Goal: Information Seeking & Learning: Learn about a topic

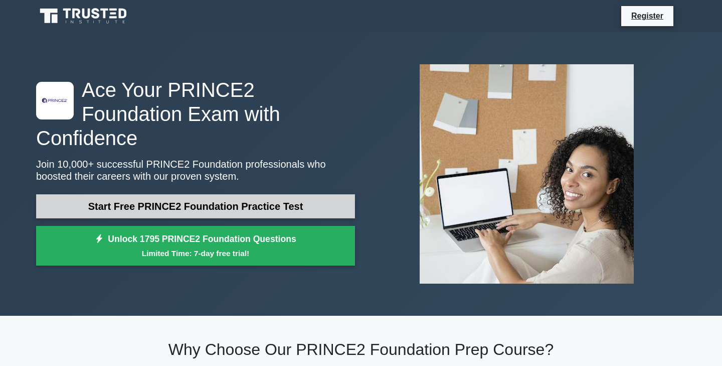
click at [296, 194] on link "Start Free PRINCE2 Foundation Practice Test" at bounding box center [195, 206] width 319 height 24
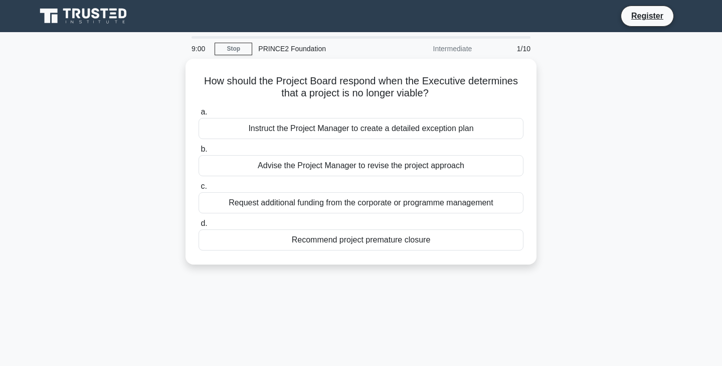
click at [584, 169] on div "How should the Project Board respond when the Executive determines that a proje…" at bounding box center [361, 168] width 662 height 218
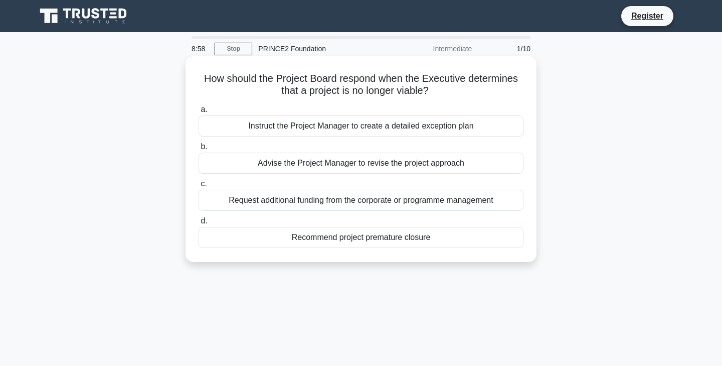
click at [404, 163] on div "Advise the Project Manager to revise the project approach" at bounding box center [361, 162] width 325 height 21
click at [199, 150] on input "b. Advise the Project Manager to revise the project approach" at bounding box center [199, 146] width 0 height 7
